Goal: Navigation & Orientation: Find specific page/section

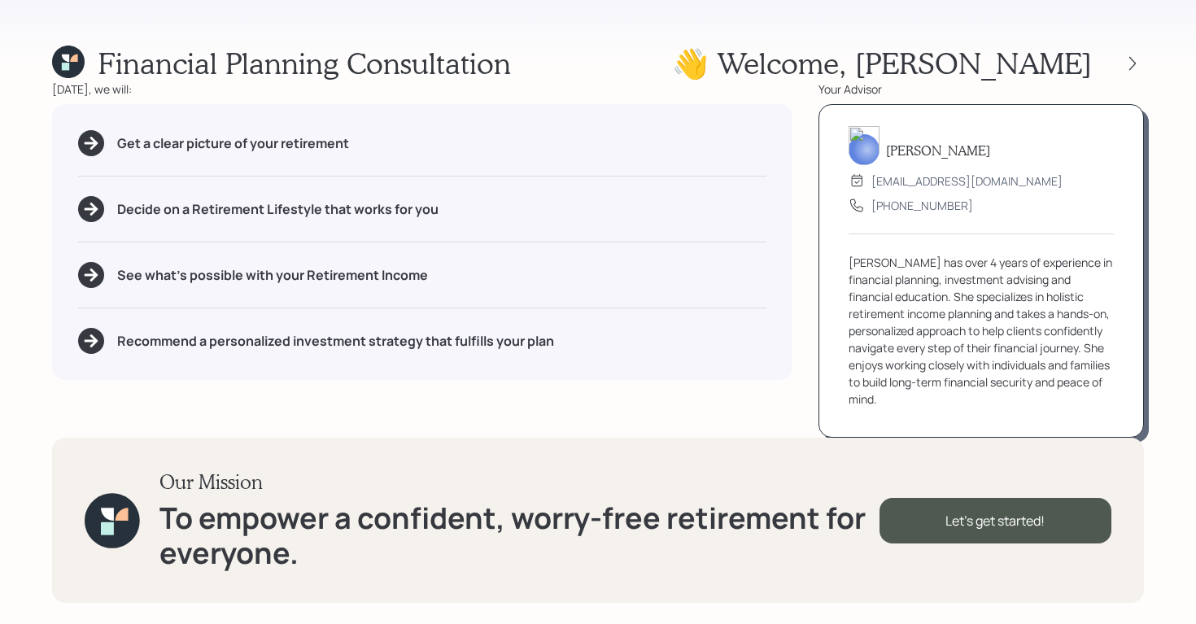
click at [676, 99] on div "[DATE], we will: Get a clear picture of your retirement Decide on a Retirement …" at bounding box center [422, 259] width 740 height 357
click at [57, 74] on icon at bounding box center [68, 62] width 33 height 33
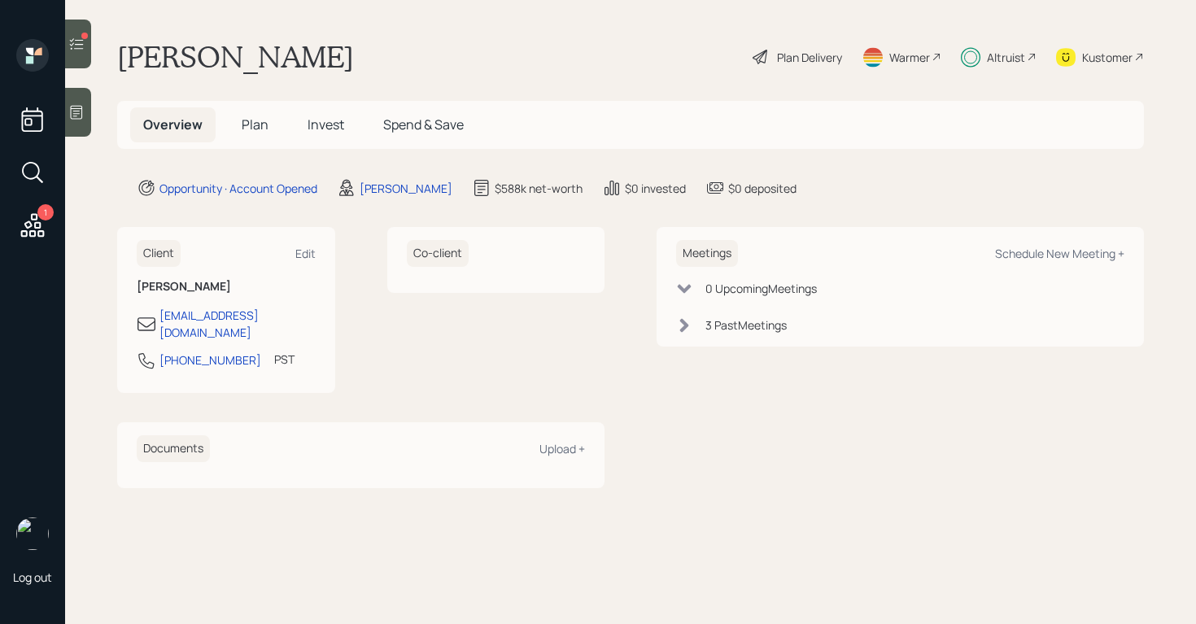
click at [1001, 62] on div "Altruist" at bounding box center [1006, 57] width 38 height 17
click at [1006, 55] on div "Altruist" at bounding box center [1006, 57] width 38 height 17
click at [90, 37] on div at bounding box center [78, 44] width 26 height 49
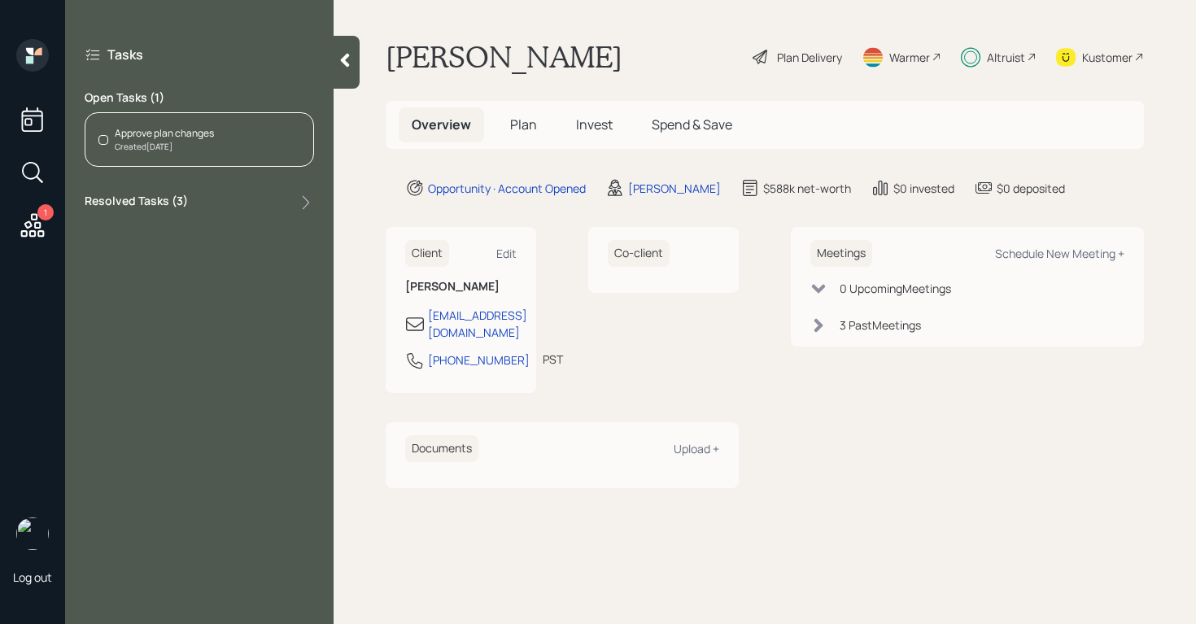
click at [357, 50] on div at bounding box center [347, 62] width 26 height 53
